Goal: Task Accomplishment & Management: Manage account settings

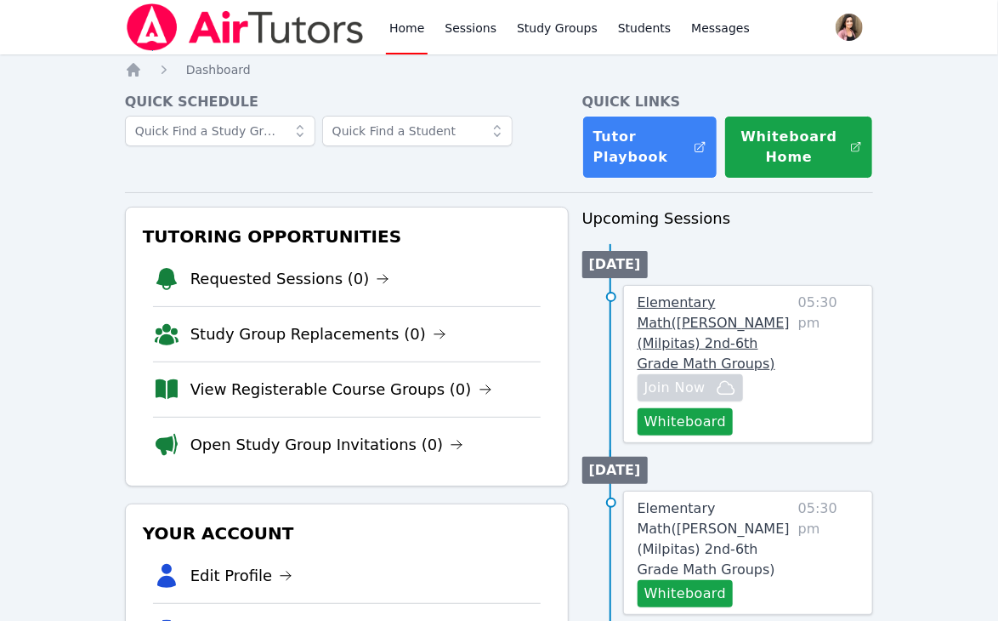
click at [707, 319] on span "Elementary Math ( Burnett (Milpitas) 2nd-6th Grade Math Groups )" at bounding box center [714, 332] width 152 height 77
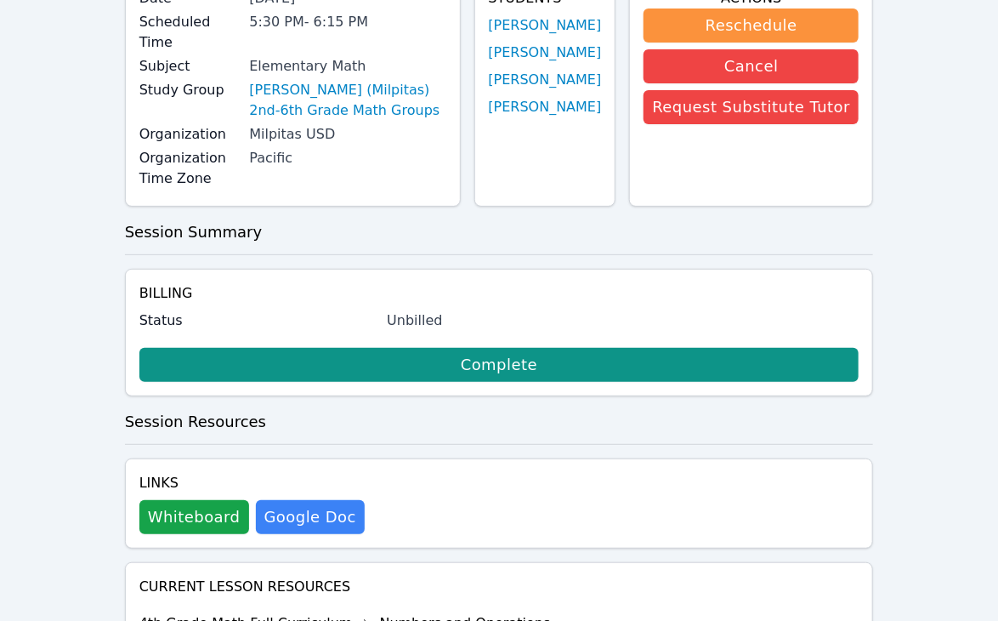
scroll to position [255, 0]
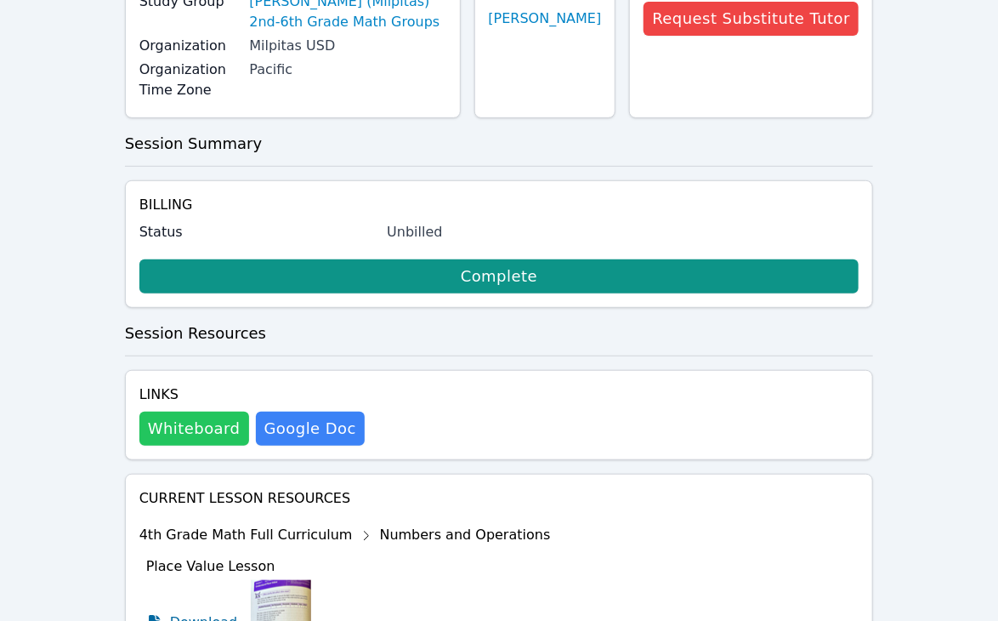
click at [184, 411] on button "Whiteboard" at bounding box center [194, 428] width 110 height 34
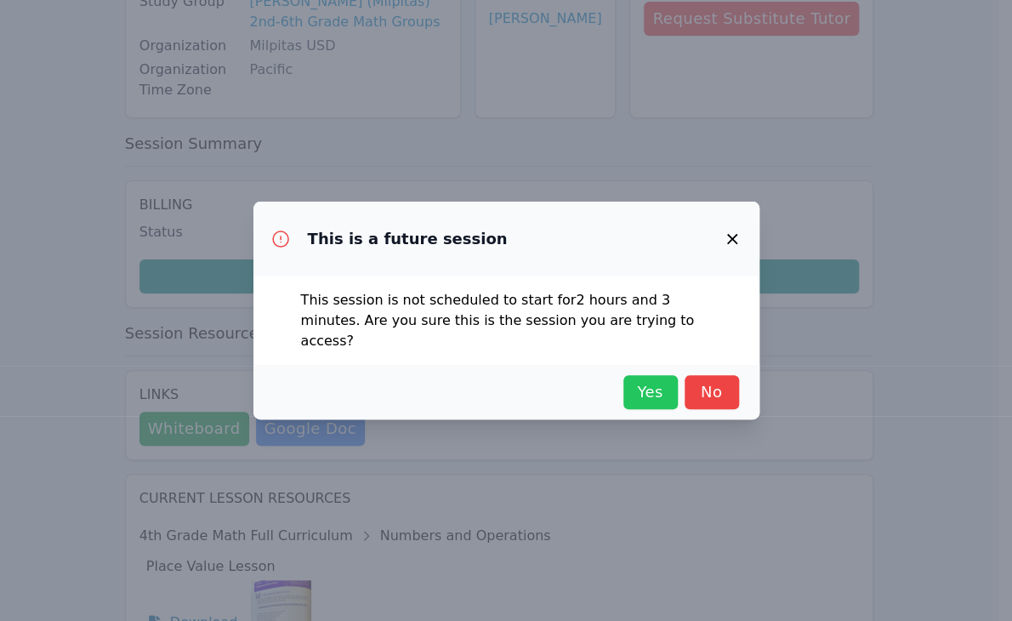
click at [644, 382] on span "Yes" at bounding box center [650, 392] width 37 height 24
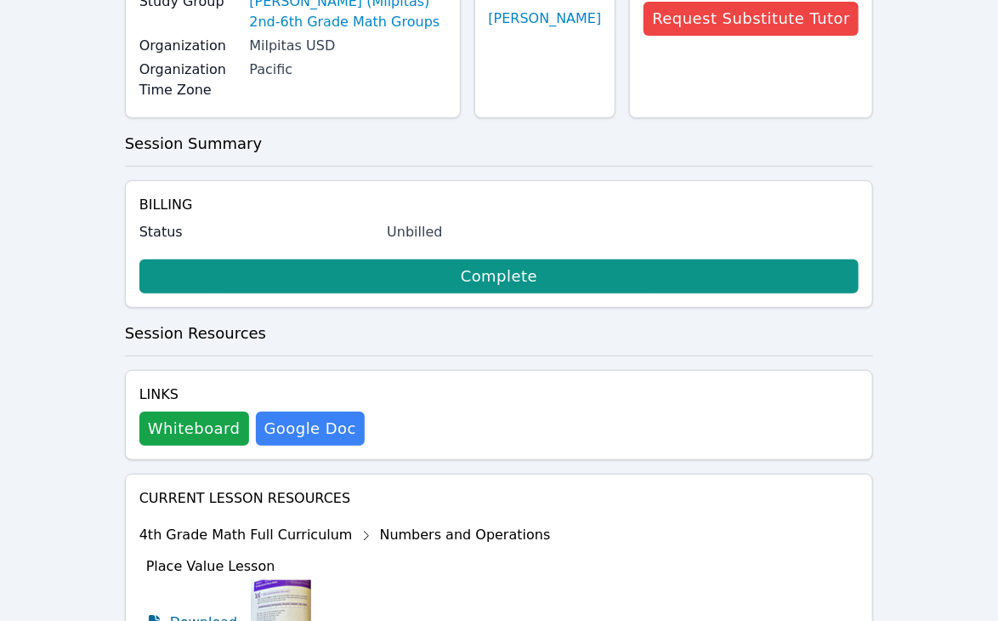
scroll to position [482, 0]
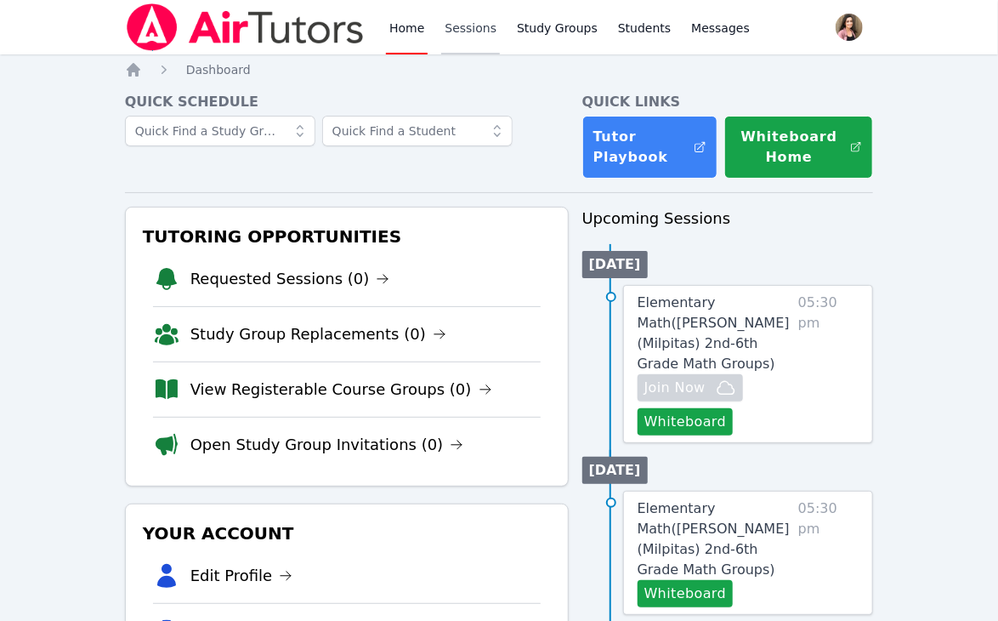
click at [467, 38] on link "Sessions" at bounding box center [470, 27] width 59 height 54
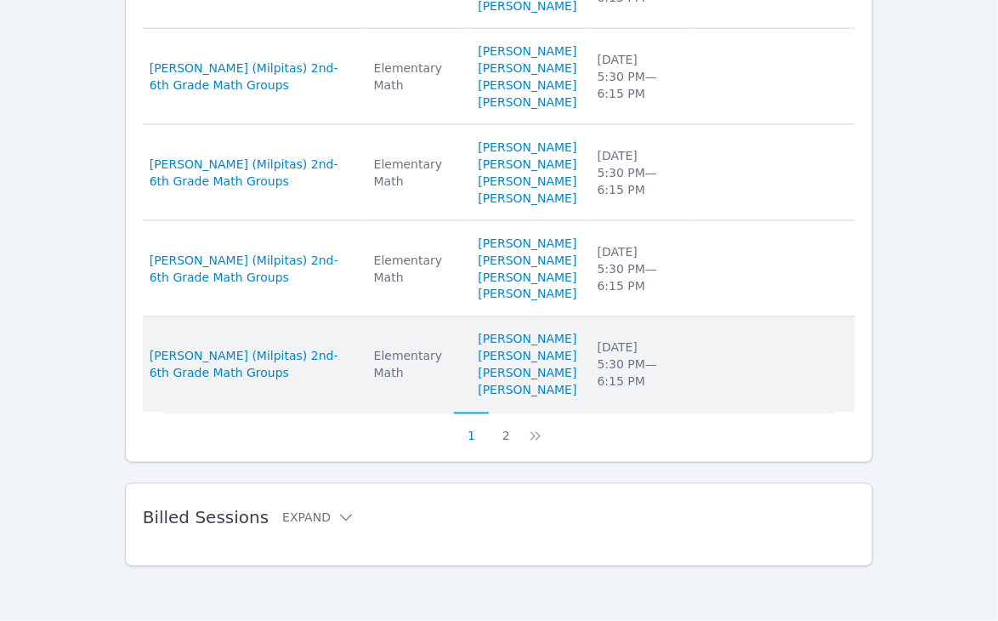
scroll to position [1290, 0]
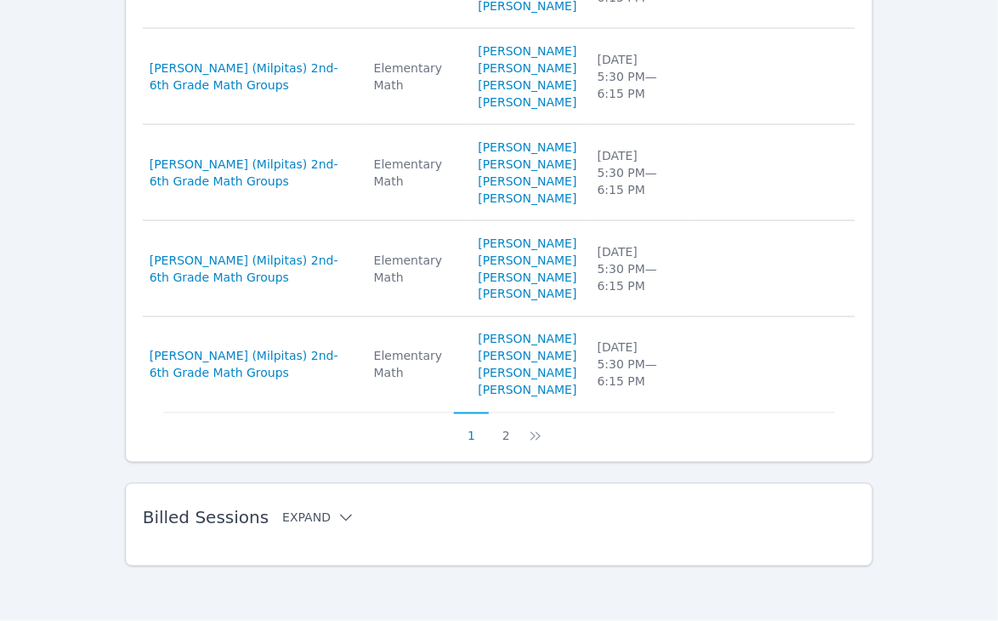
click at [337, 520] on icon at bounding box center [345, 517] width 17 height 17
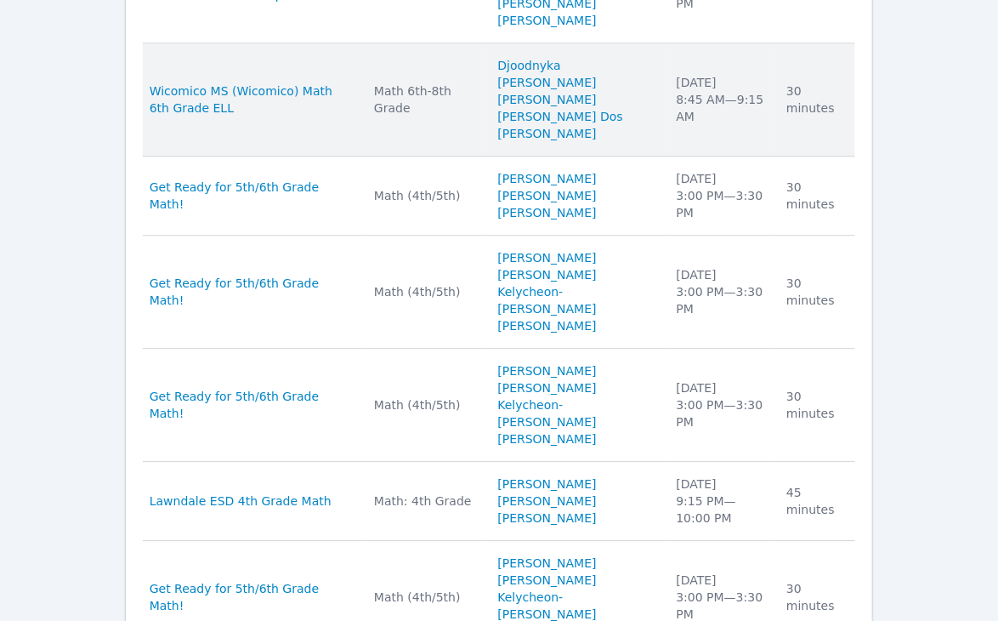
scroll to position [1715, 0]
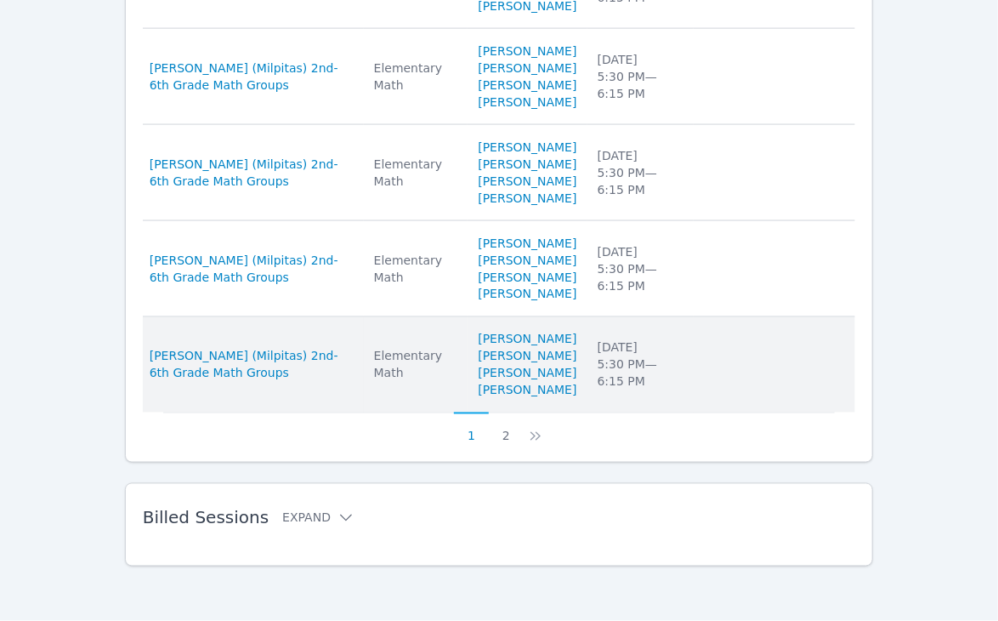
scroll to position [1290, 0]
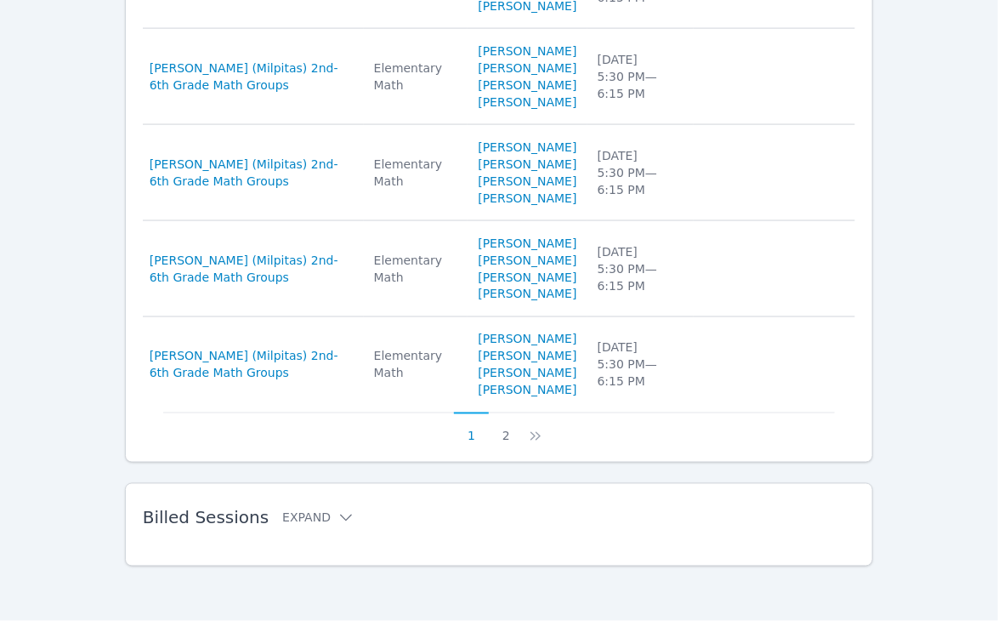
click at [340, 513] on h2 "Billed Sessions Expand" at bounding box center [472, 518] width 659 height 20
click at [337, 514] on icon at bounding box center [345, 517] width 17 height 17
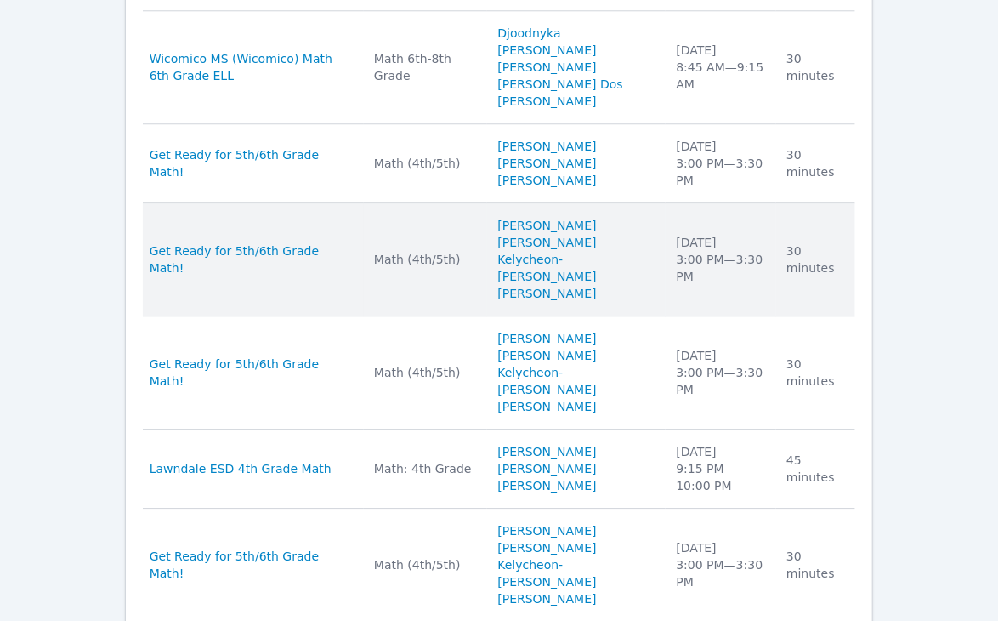
scroll to position [1800, 0]
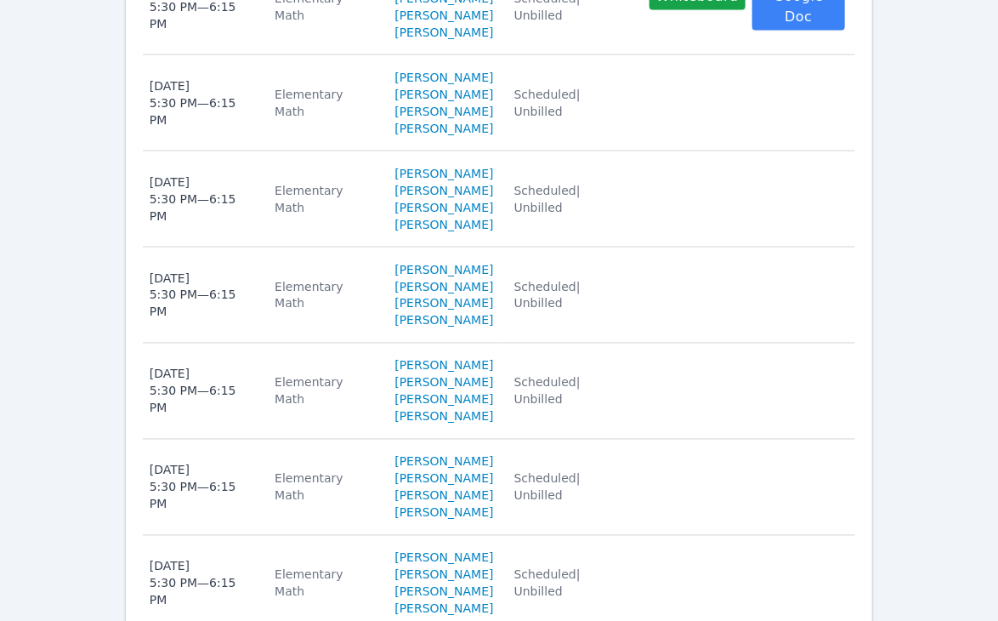
scroll to position [884, 0]
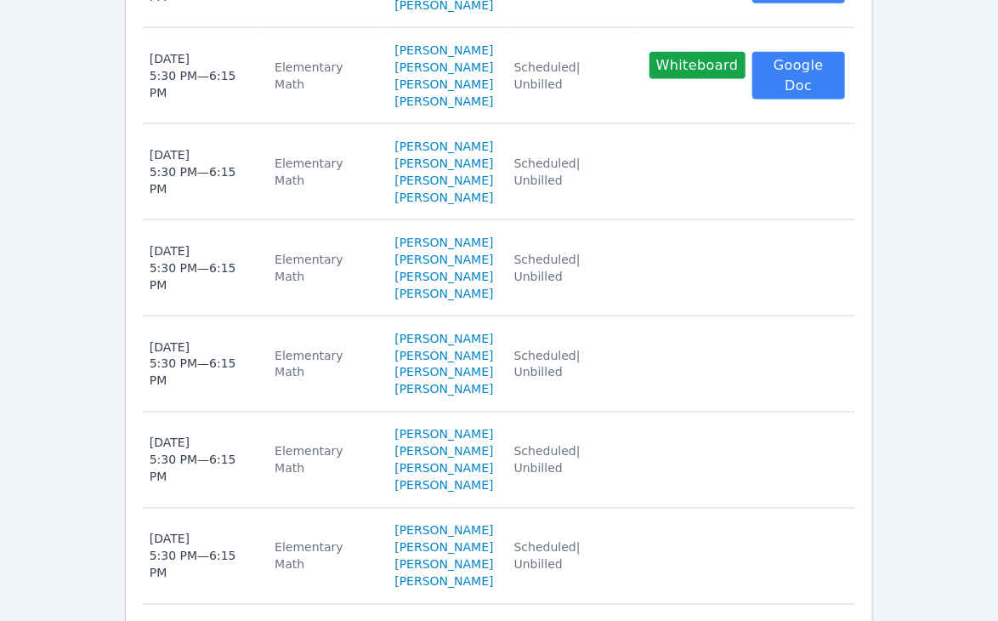
click at [971, 222] on div "Home Sessions Study Groups Students Messages Open user menu Marissa Syracusa Op…" at bounding box center [499, 125] width 998 height 2018
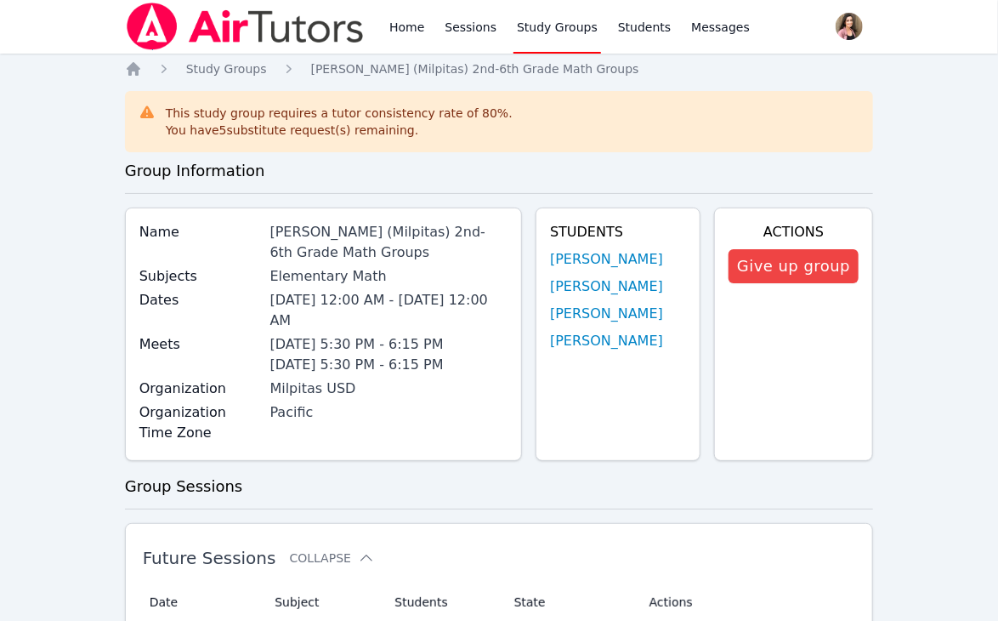
scroll to position [0, 0]
click at [388, 32] on link "Home" at bounding box center [407, 27] width 42 height 54
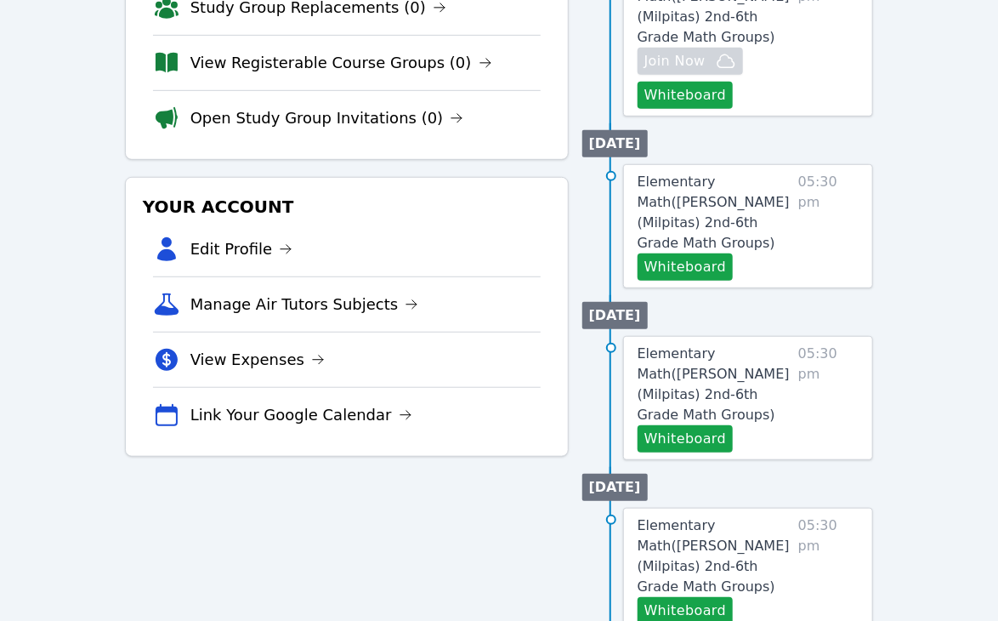
scroll to position [340, 0]
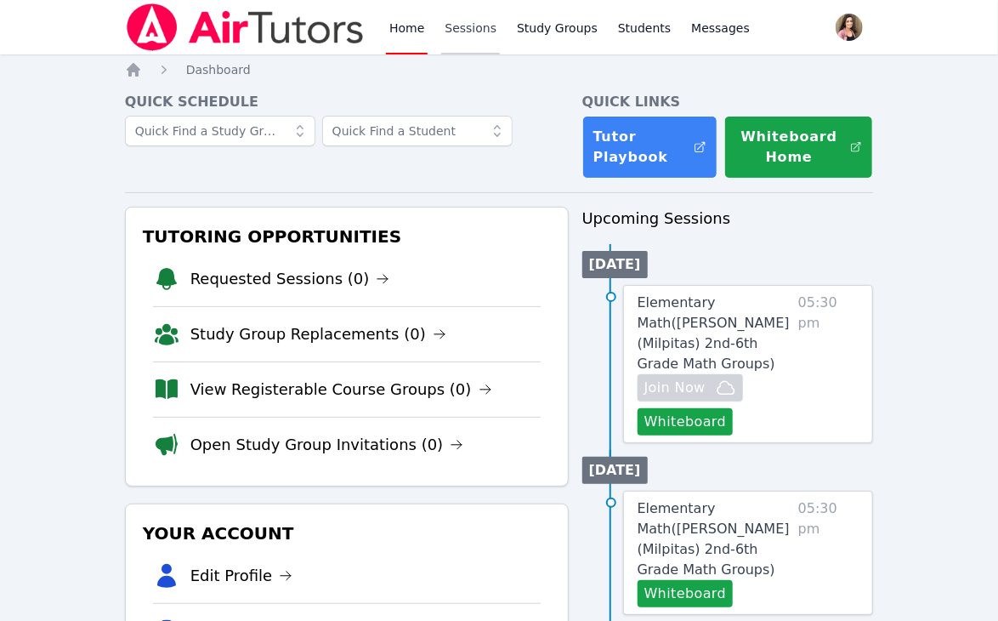
click at [462, 35] on link "Sessions" at bounding box center [470, 27] width 59 height 54
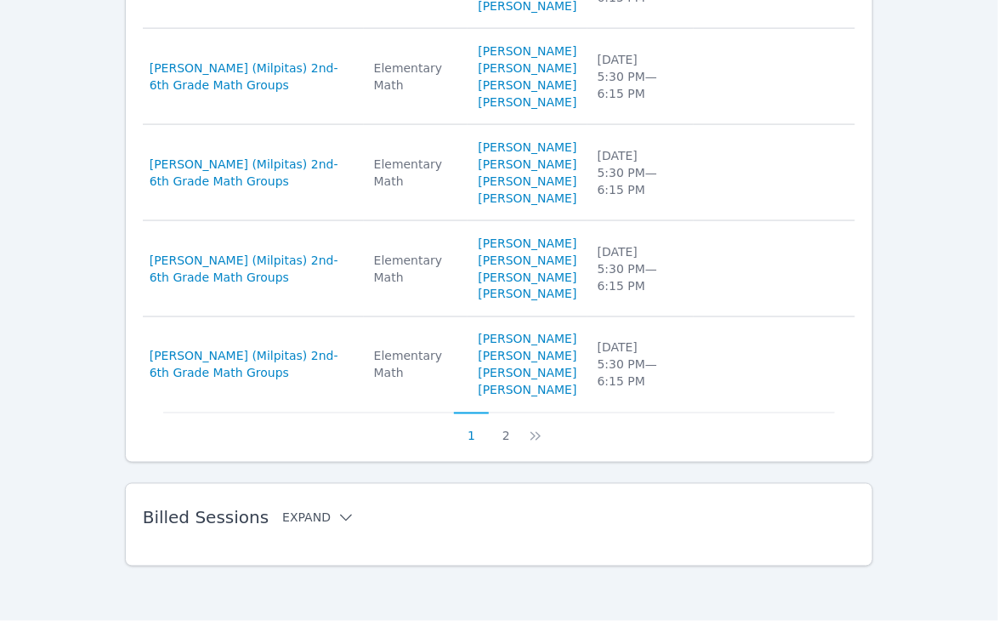
click at [326, 504] on div "Billed Sessions Expand" at bounding box center [472, 518] width 659 height 48
click at [306, 518] on button "Expand" at bounding box center [318, 517] width 72 height 17
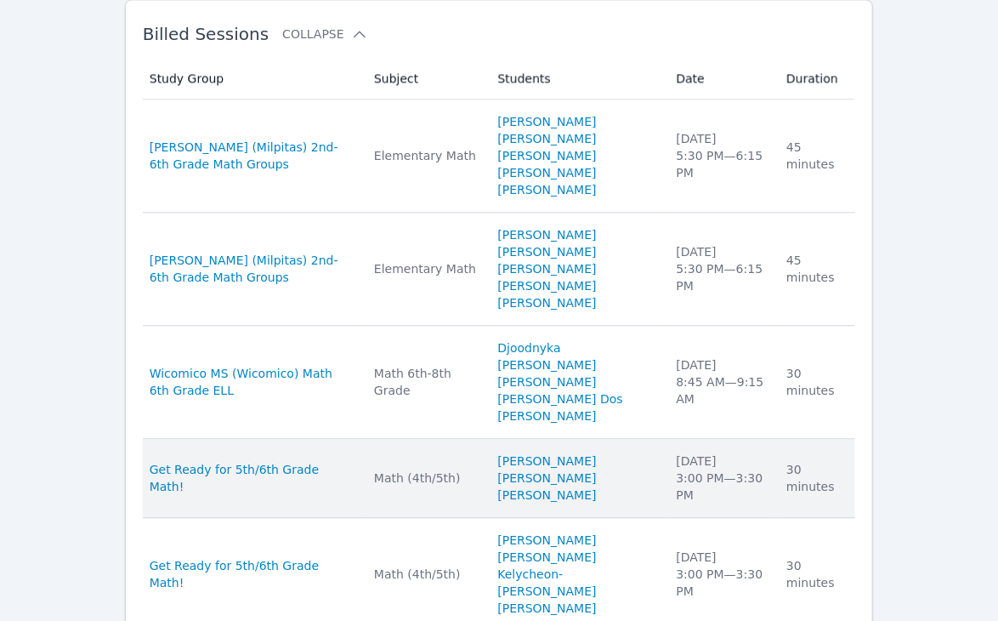
scroll to position [1715, 0]
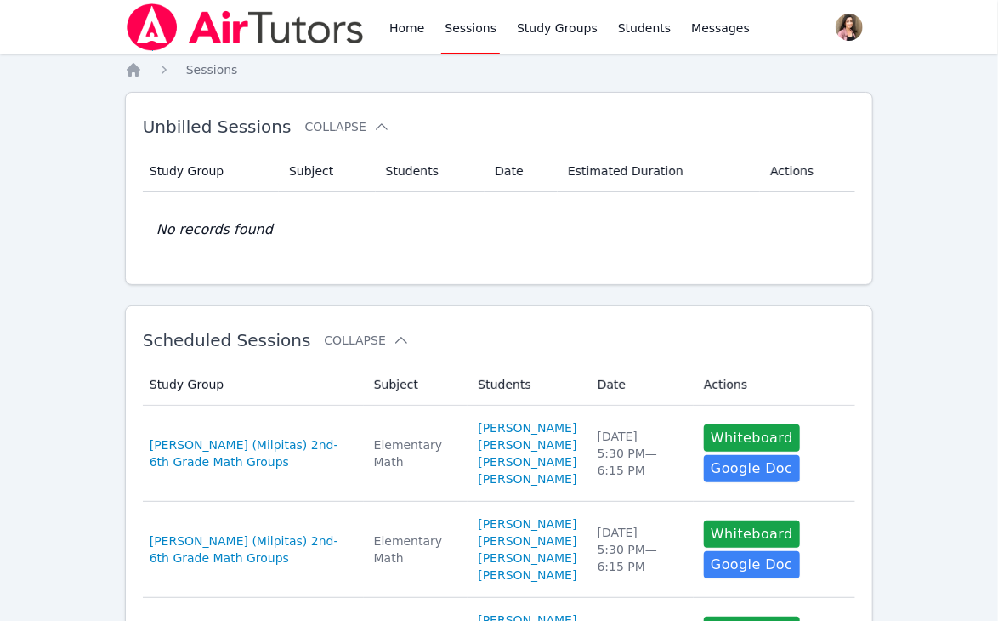
scroll to position [1290, 0]
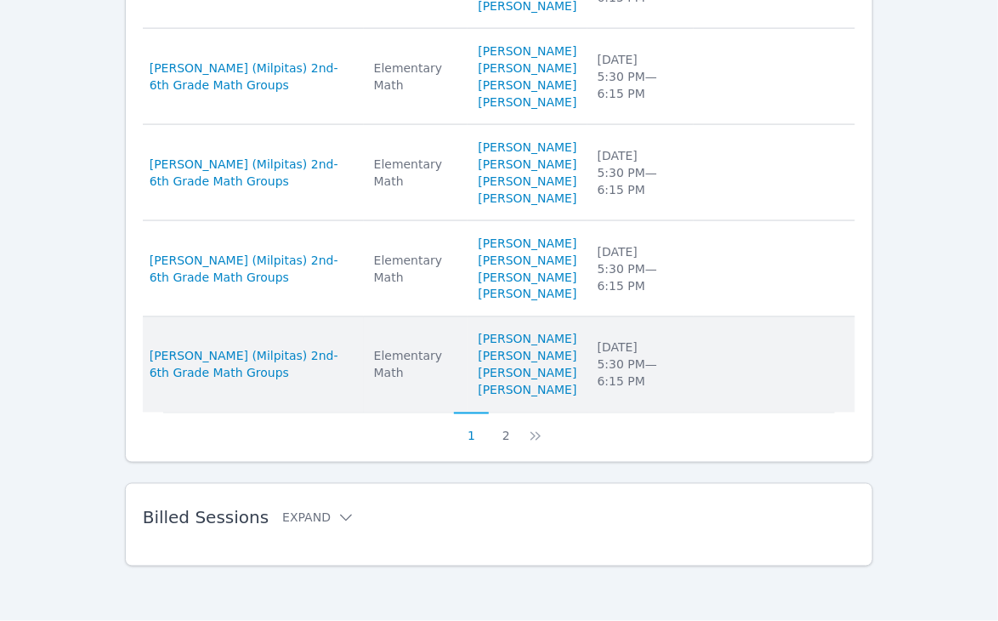
click at [397, 350] on div "Elementary Math" at bounding box center [416, 365] width 84 height 34
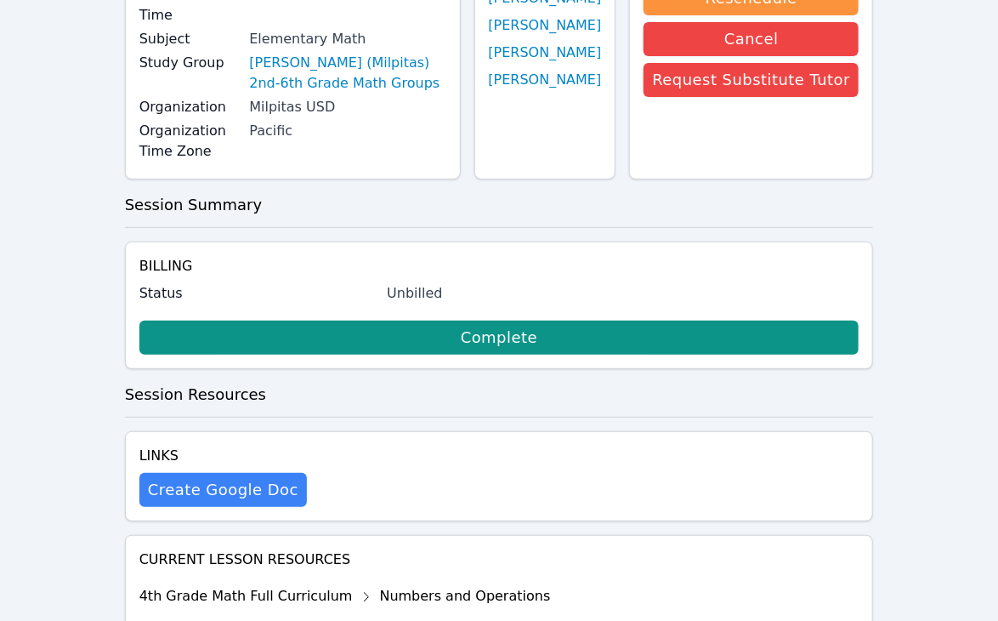
scroll to position [482, 0]
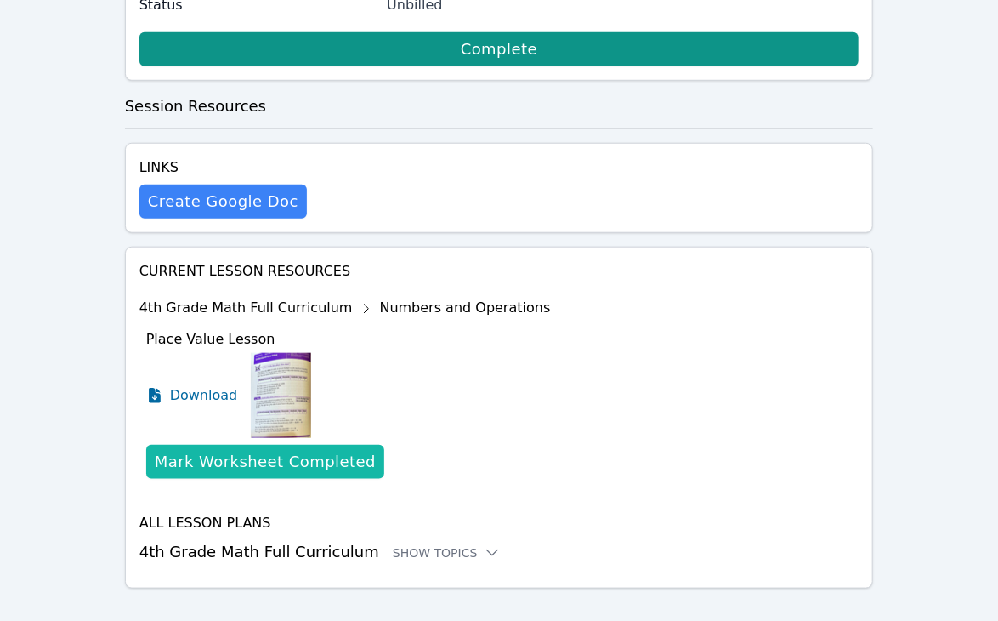
click at [252, 450] on div "Mark Worksheet Completed" at bounding box center [265, 462] width 221 height 24
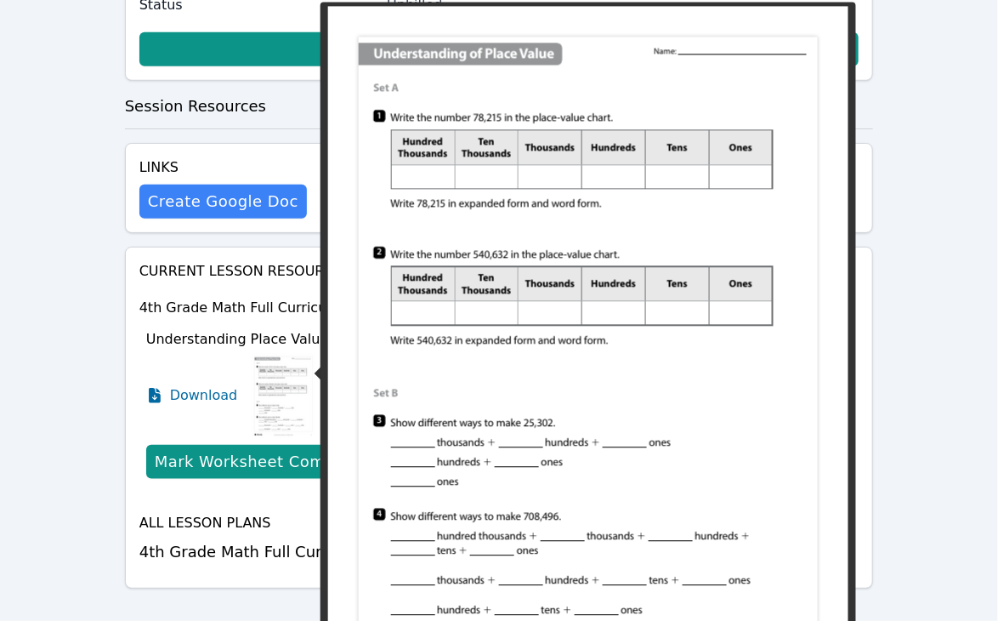
click at [279, 377] on img at bounding box center [283, 395] width 65 height 85
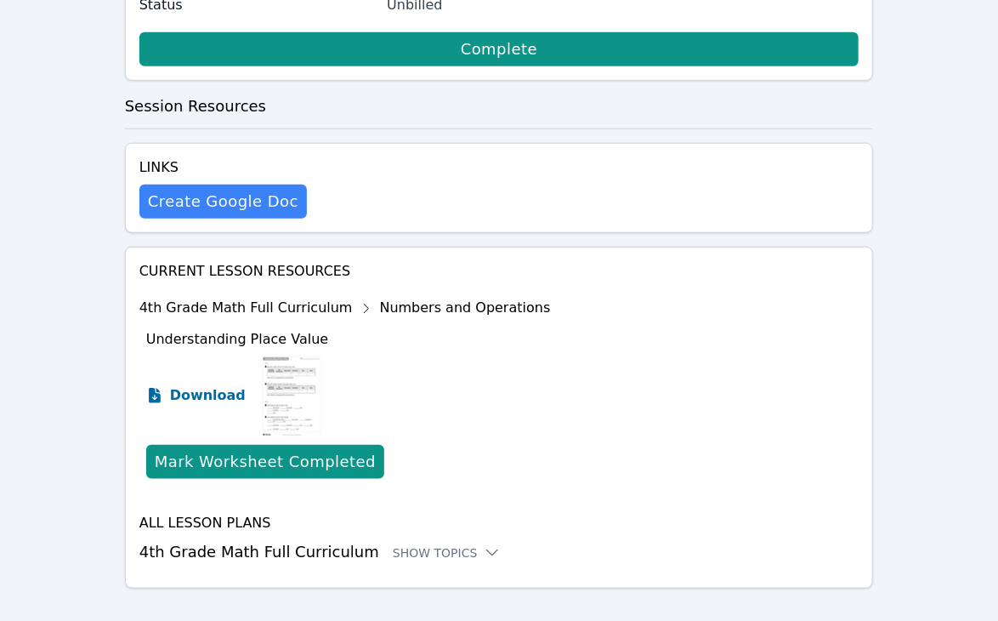
click at [184, 385] on span "Download" at bounding box center [208, 395] width 76 height 20
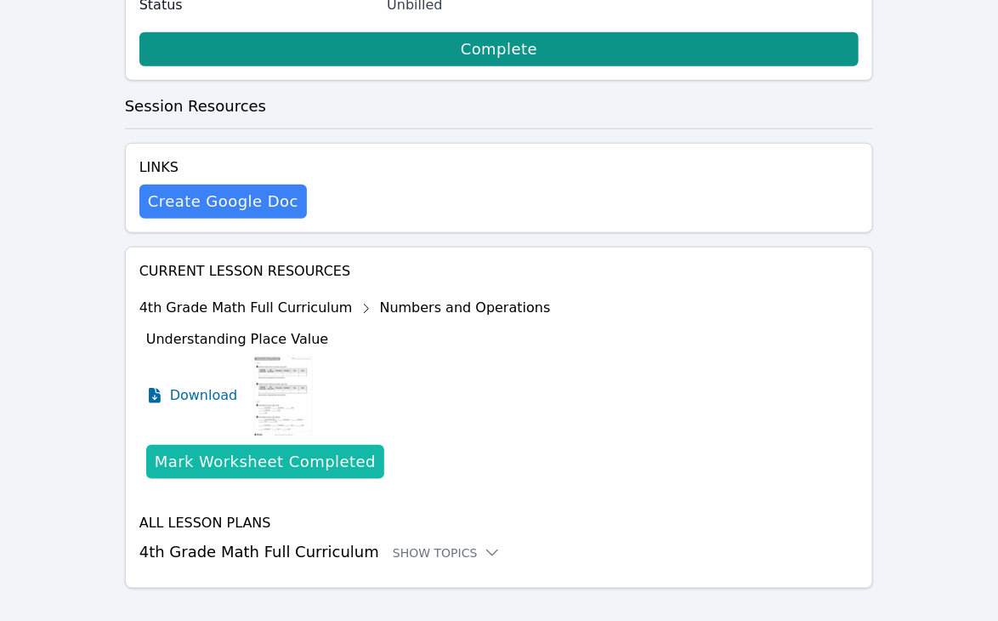
click at [293, 450] on div "Mark Worksheet Completed" at bounding box center [265, 462] width 221 height 24
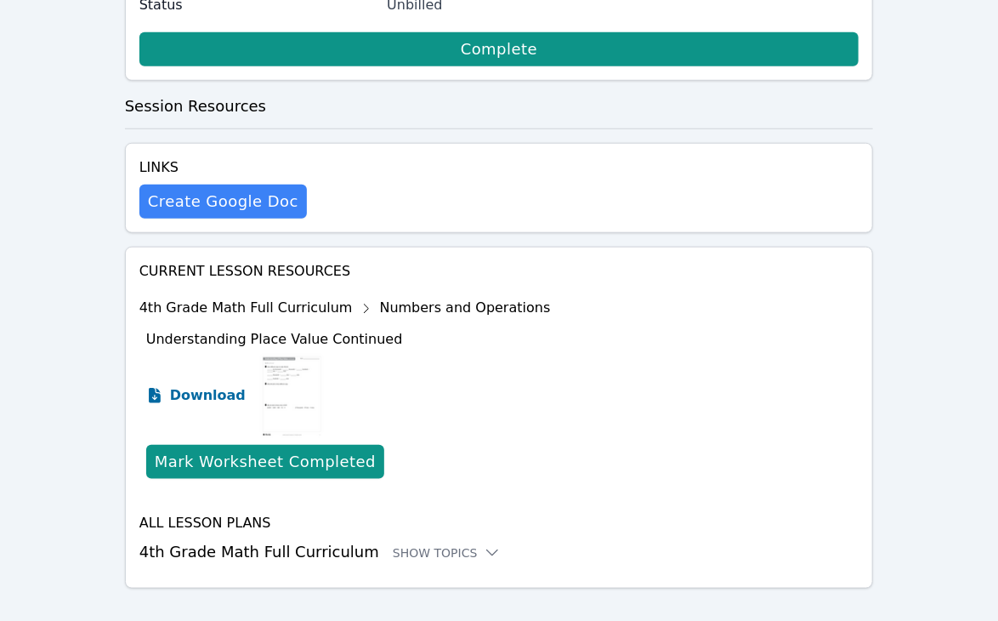
click at [204, 385] on span "Download" at bounding box center [208, 395] width 76 height 20
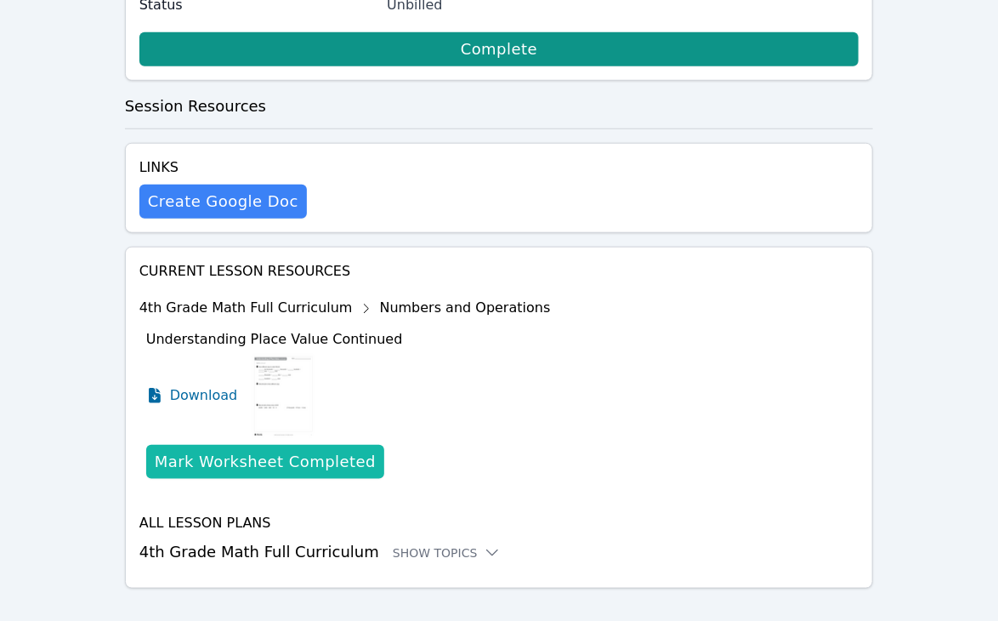
click at [286, 450] on div "Mark Worksheet Completed" at bounding box center [265, 462] width 221 height 24
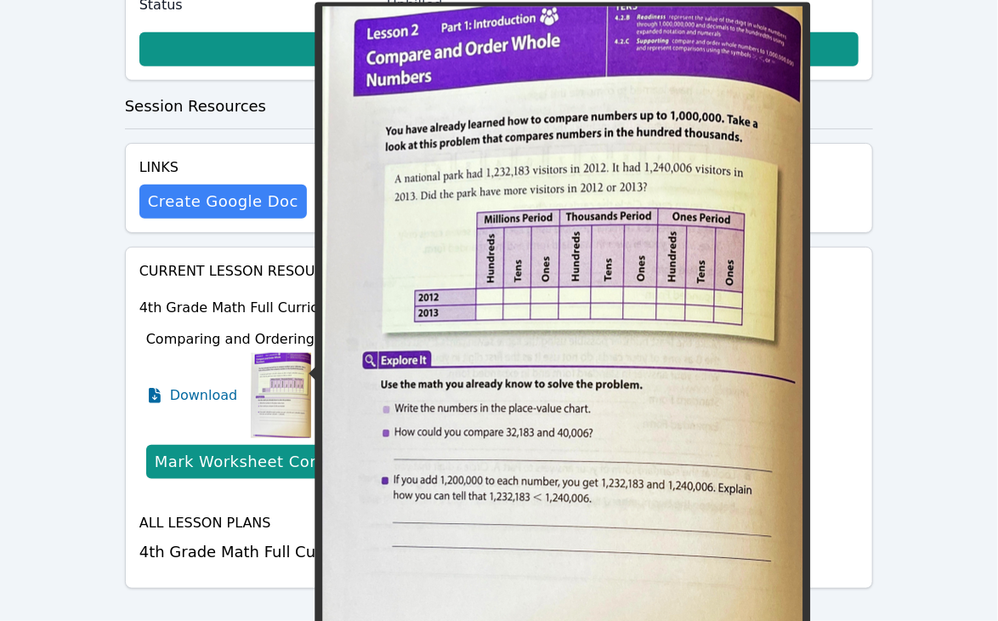
click at [258, 378] on img at bounding box center [281, 395] width 60 height 85
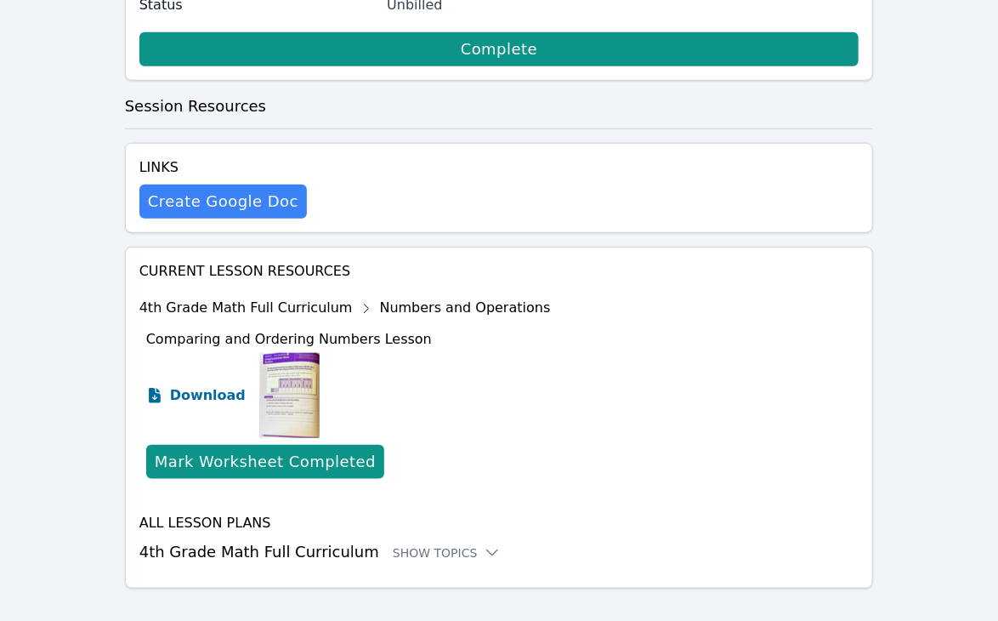
click at [230, 385] on span "Download" at bounding box center [208, 395] width 76 height 20
